Goal: Task Accomplishment & Management: Complete application form

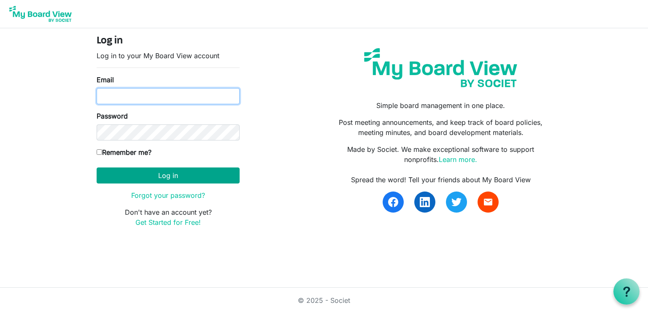
type input "[EMAIL_ADDRESS][DOMAIN_NAME]"
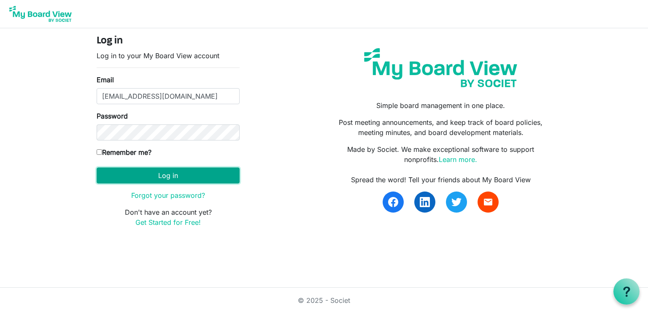
click at [157, 177] on button "Log in" at bounding box center [168, 176] width 143 height 16
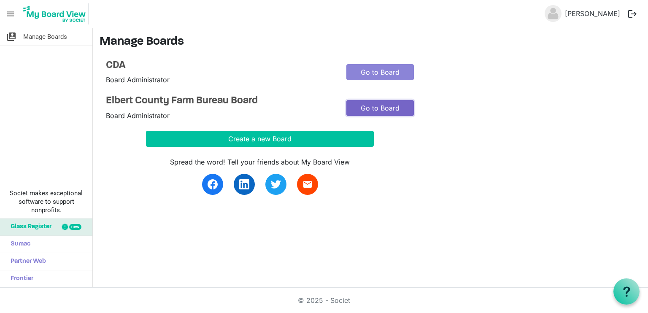
click at [365, 104] on link "Go to Board" at bounding box center [380, 108] width 68 height 16
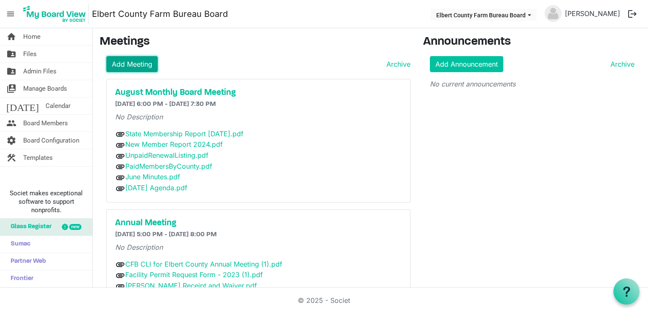
click at [143, 66] on link "Add Meeting" at bounding box center [131, 64] width 51 height 16
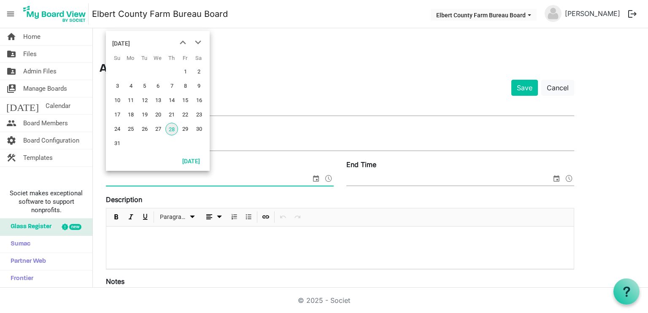
click at [316, 178] on span "select" at bounding box center [316, 178] width 10 height 11
click at [200, 42] on span "next month" at bounding box center [198, 42] width 15 height 15
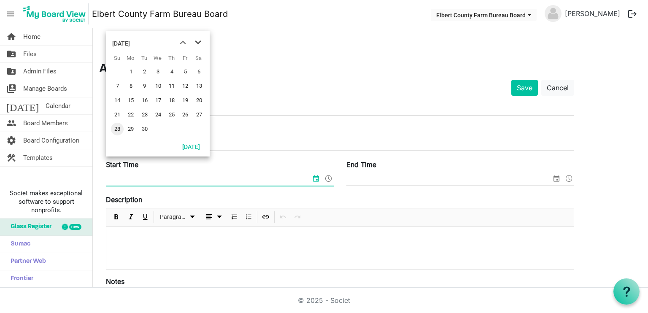
click at [200, 42] on span "next month" at bounding box center [198, 42] width 15 height 15
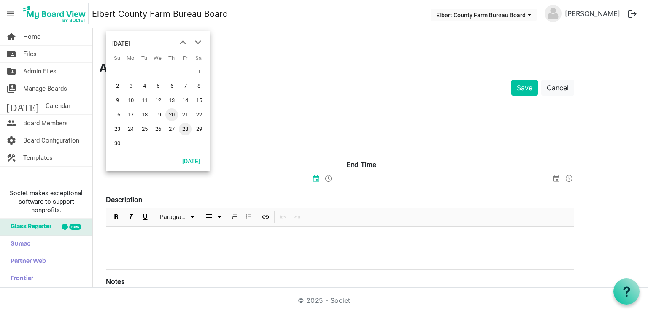
click at [174, 114] on span "20" at bounding box center [171, 114] width 13 height 13
type input "11/20/2025 12:00 AM"
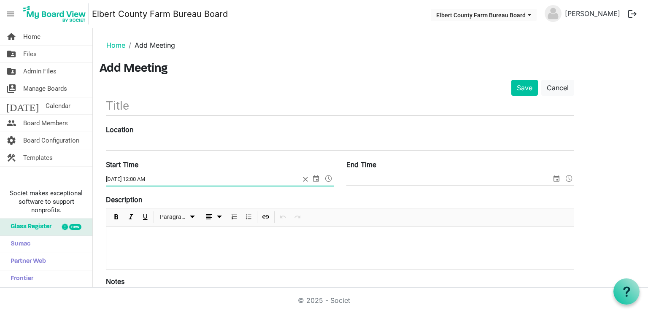
click at [559, 178] on span "select" at bounding box center [556, 178] width 10 height 11
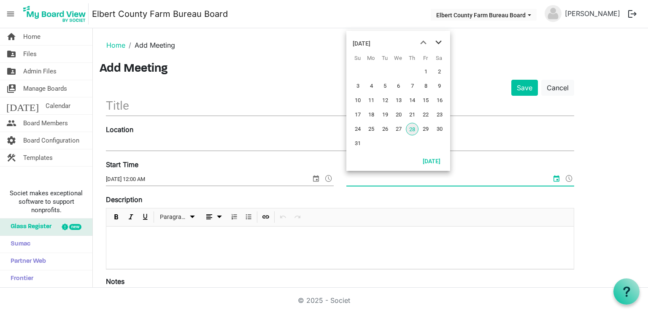
click at [441, 41] on span "next month" at bounding box center [438, 42] width 15 height 15
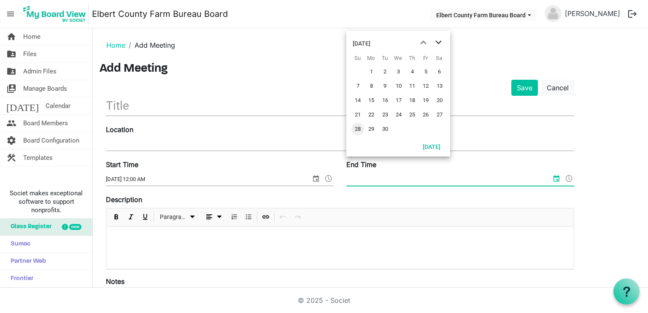
click at [441, 41] on span "next month" at bounding box center [438, 42] width 15 height 15
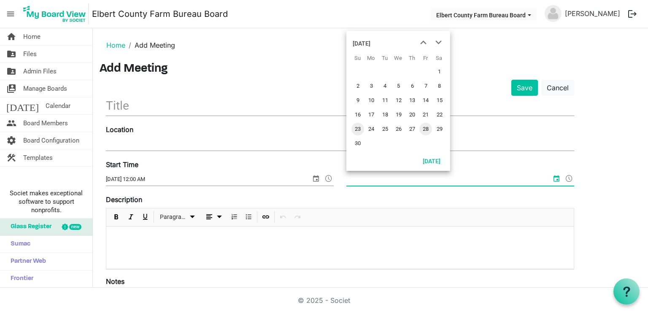
click at [359, 132] on span "23" at bounding box center [357, 129] width 13 height 13
type input "11/23/2025 12:00 AM"
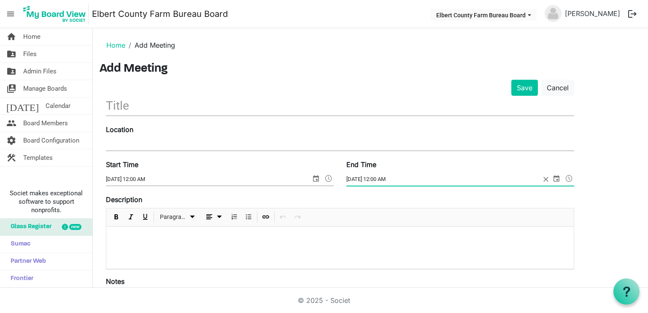
click at [240, 106] on input "text" at bounding box center [340, 106] width 468 height 20
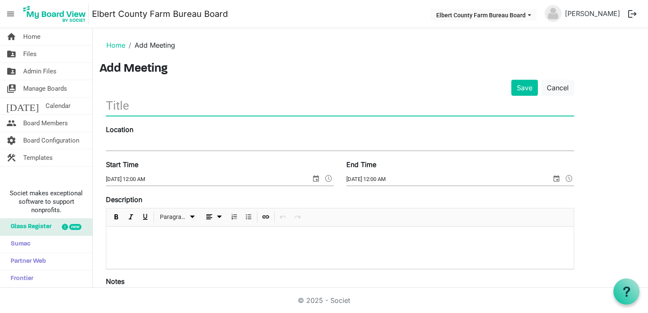
paste input "[US_STATE] Farm Bureau Annual Meeting,"
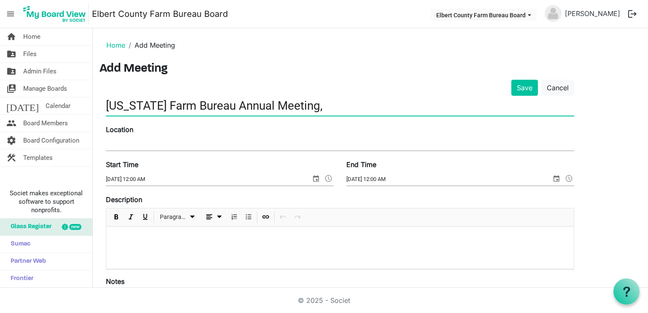
type input "[US_STATE] Farm Bureau Annual Meeting,"
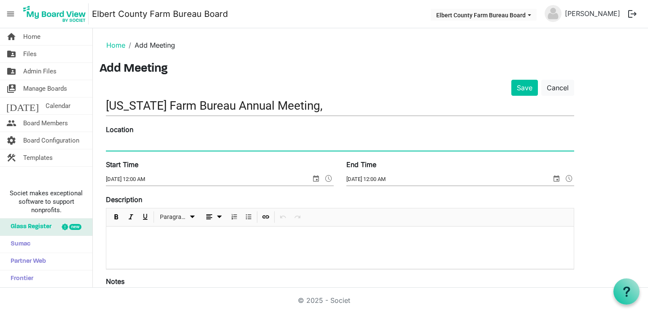
paste input "Hyatt Regency Denver Tech Center"
type input "Hyatt Regency Denver Tech Center"
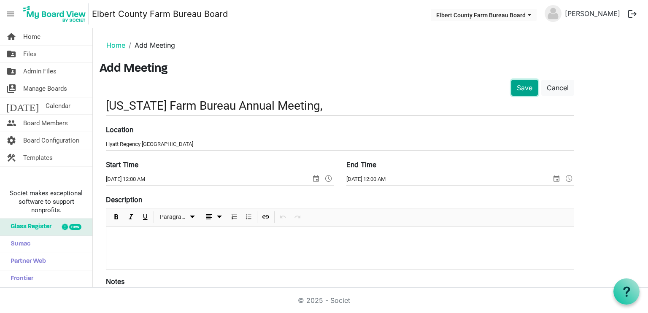
click at [520, 91] on button "Save" at bounding box center [524, 88] width 27 height 16
